Goal: Task Accomplishment & Management: Use online tool/utility

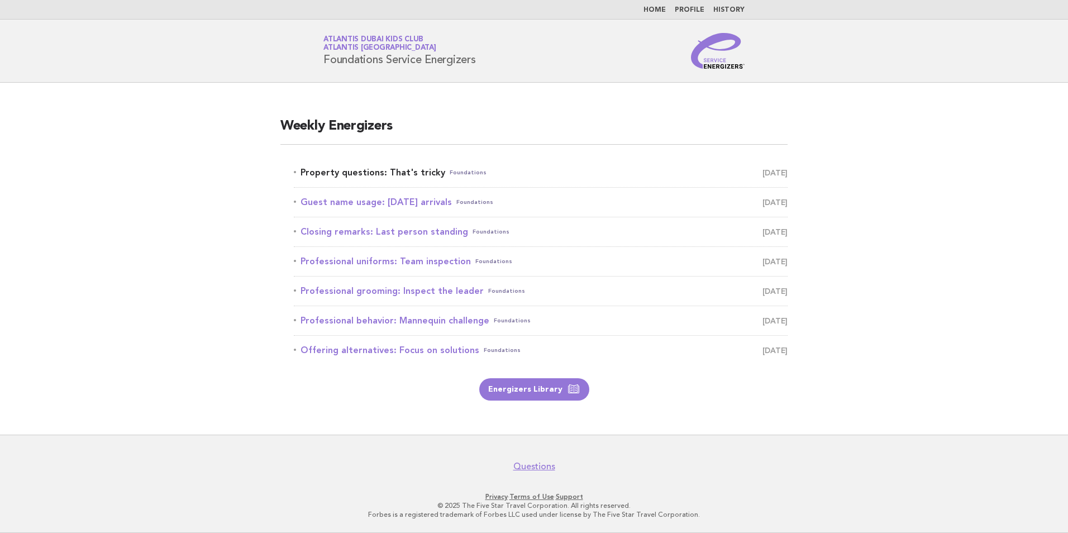
click at [514, 167] on link "Property questions: That's tricky Foundations [DATE]" at bounding box center [541, 173] width 494 height 16
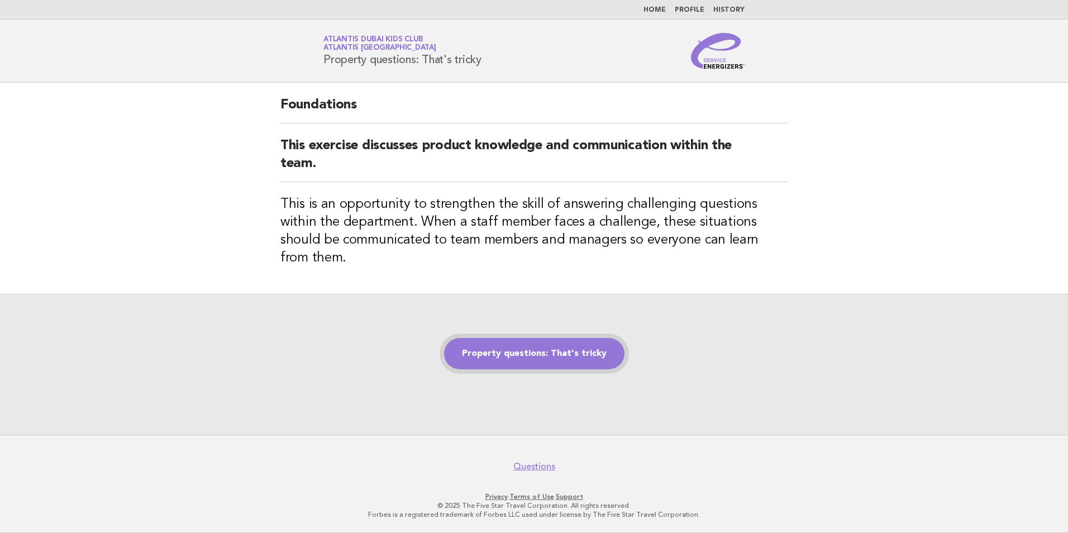
click at [544, 343] on link "Property questions: That's tricky" at bounding box center [534, 353] width 180 height 31
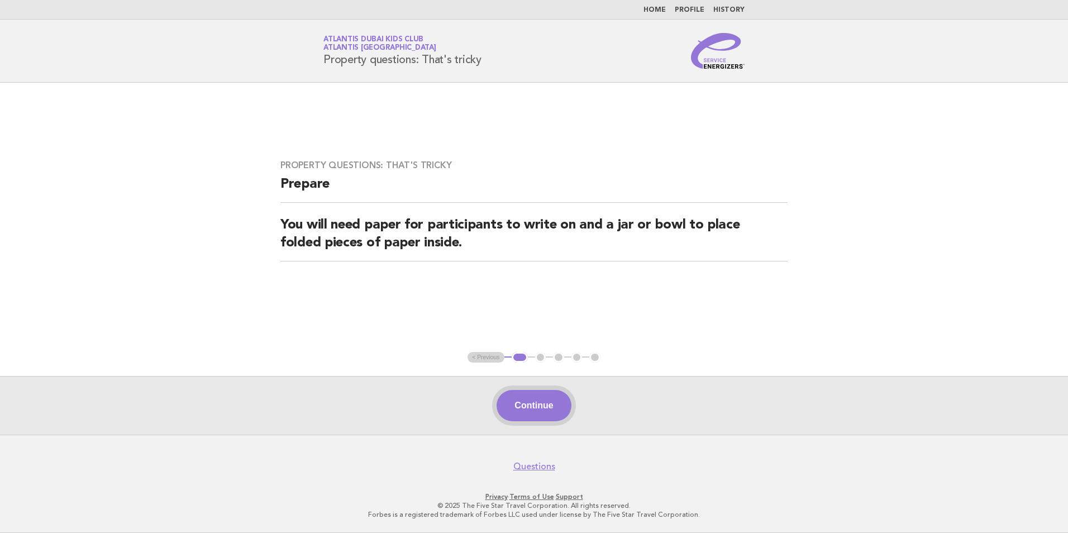
click at [536, 400] on button "Continue" at bounding box center [533, 405] width 74 height 31
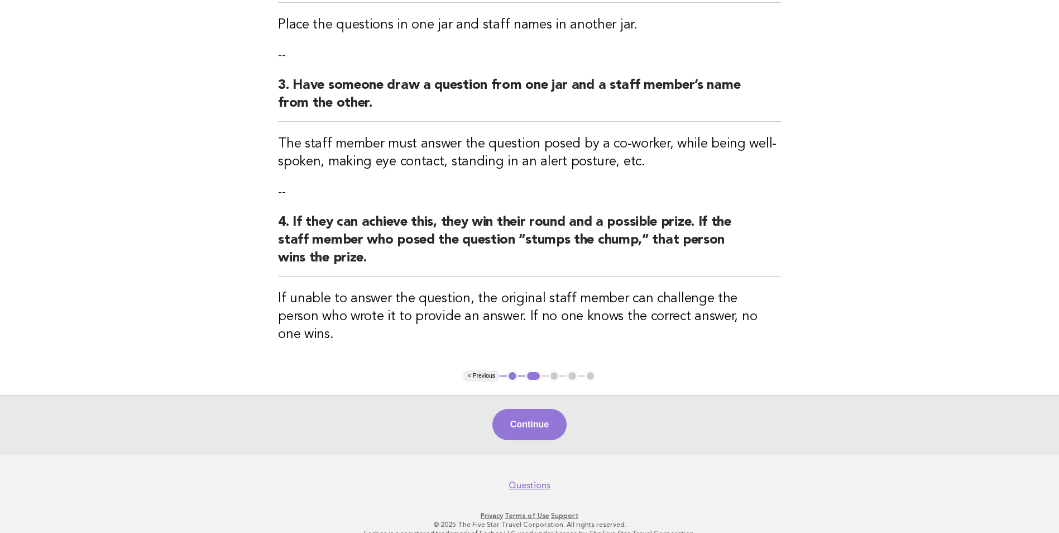
scroll to position [350, 0]
click at [528, 410] on button "Continue" at bounding box center [530, 423] width 74 height 31
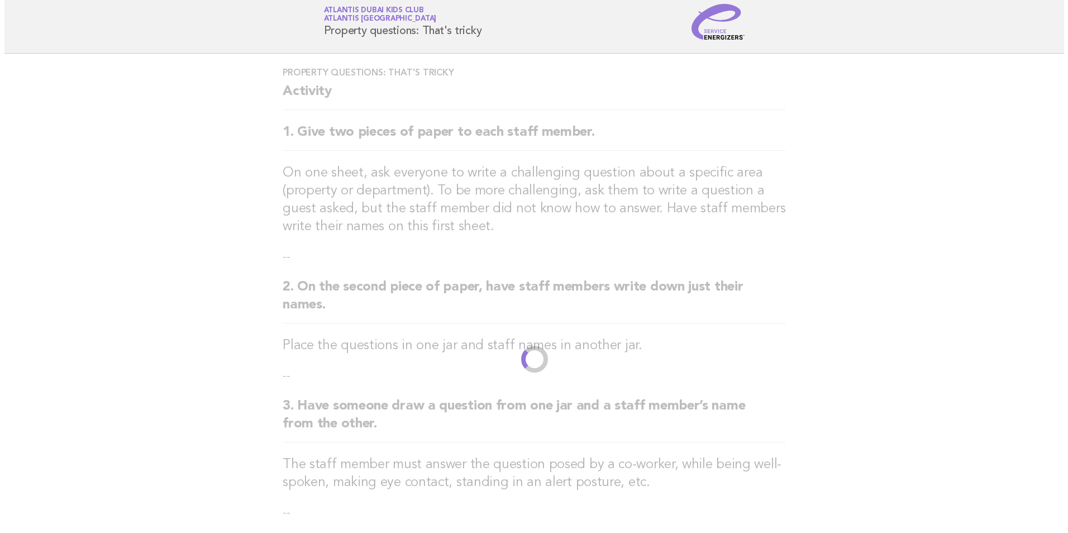
scroll to position [0, 0]
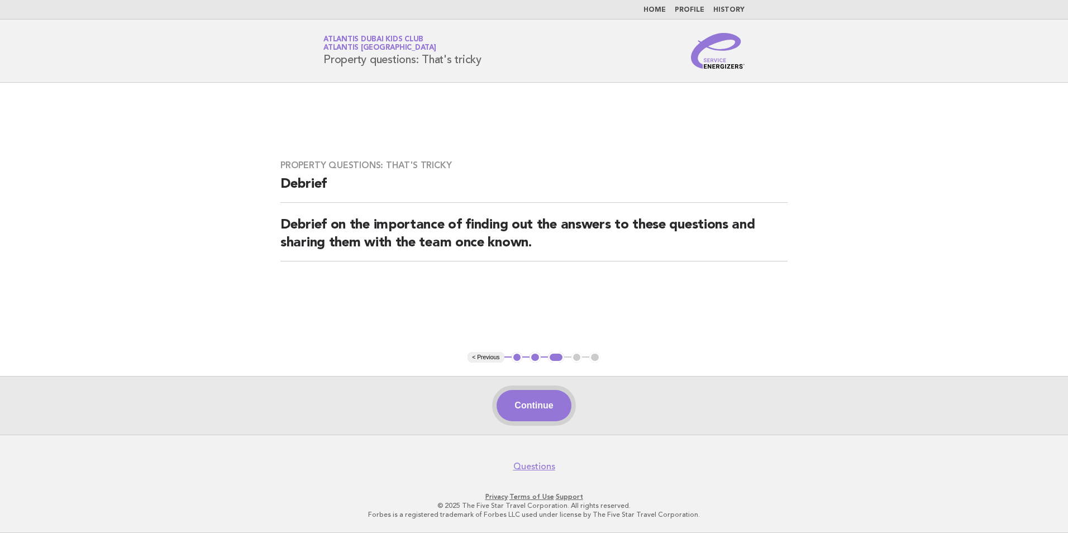
click at [513, 397] on button "Continue" at bounding box center [533, 405] width 74 height 31
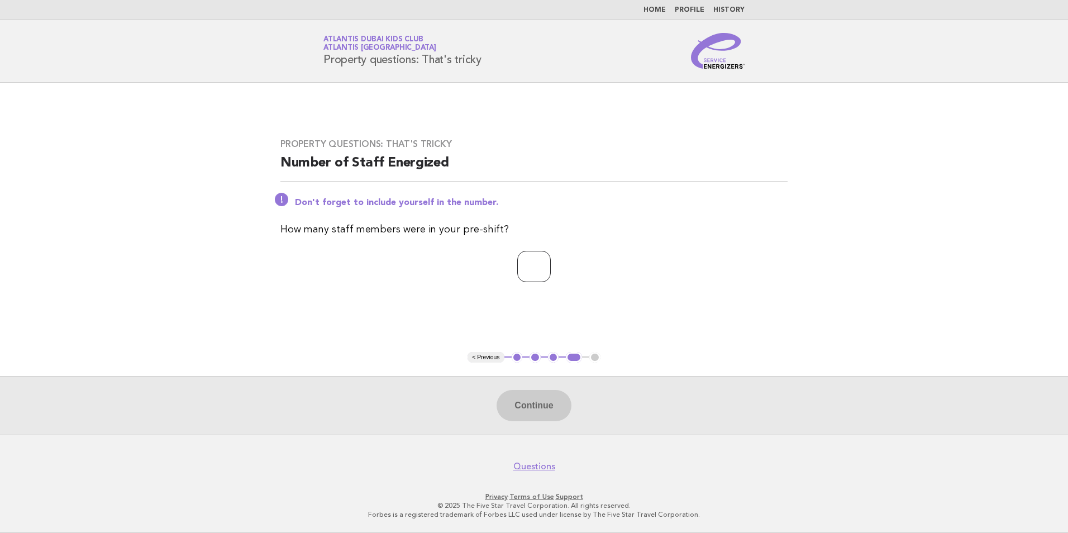
click at [517, 265] on input "number" at bounding box center [534, 266] width 34 height 31
type input "**"
click at [547, 412] on button "Continue" at bounding box center [533, 405] width 74 height 31
